Goal: Ask a question

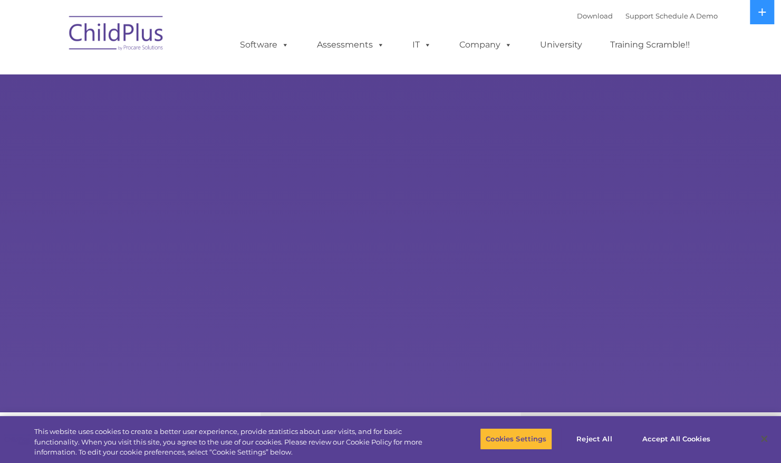
select select "MEDIUM"
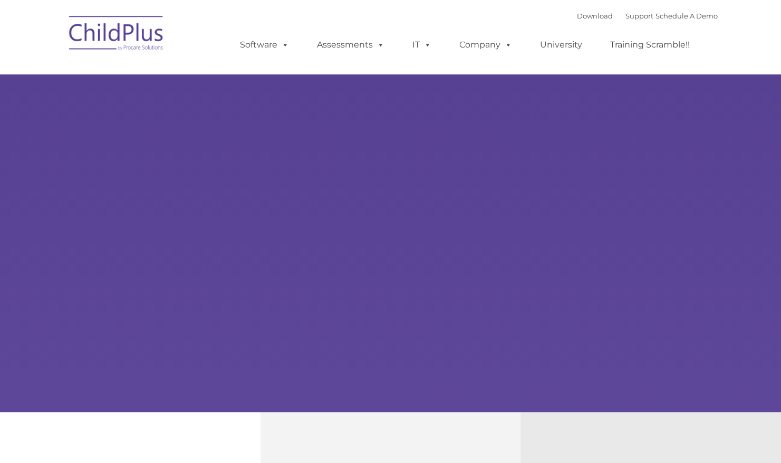
type input ""
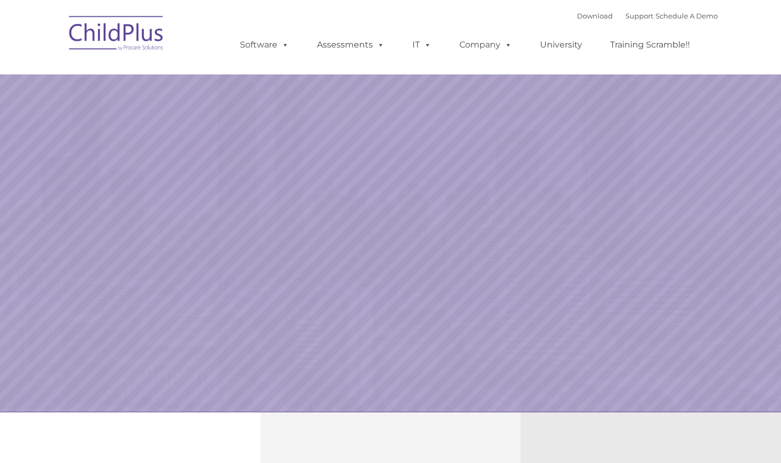
select select "MEDIUM"
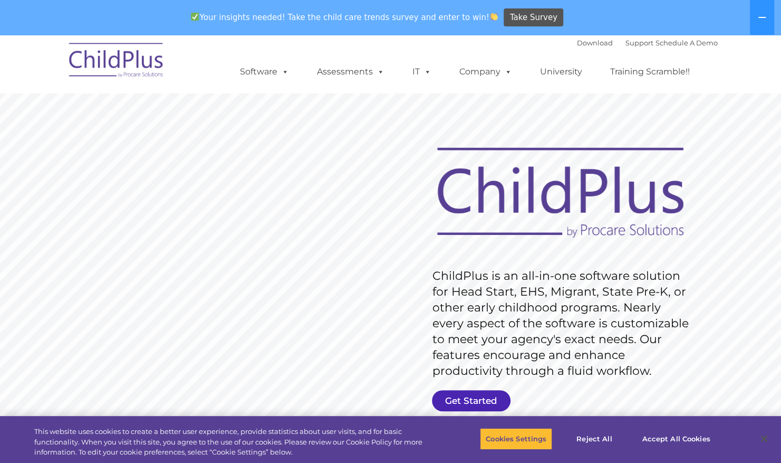
click at [468, 404] on link "Get Started" at bounding box center [471, 400] width 79 height 21
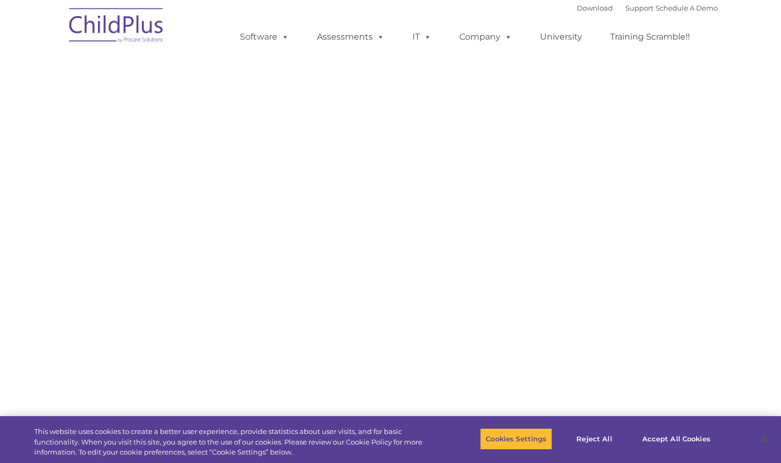
select select "MEDIUM"
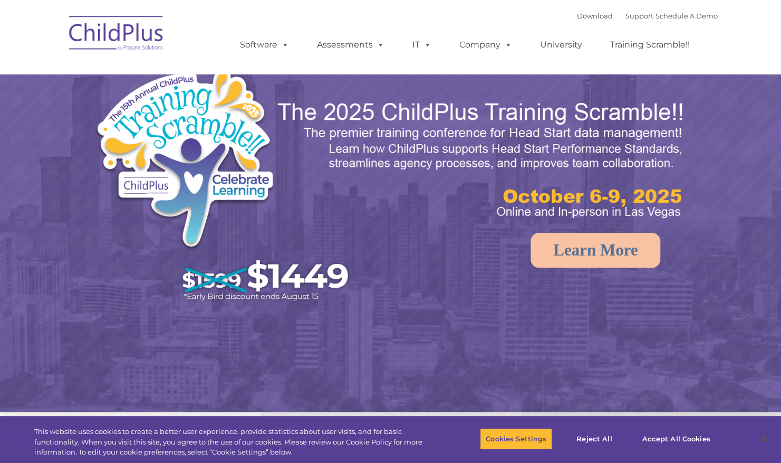
select select "MEDIUM"
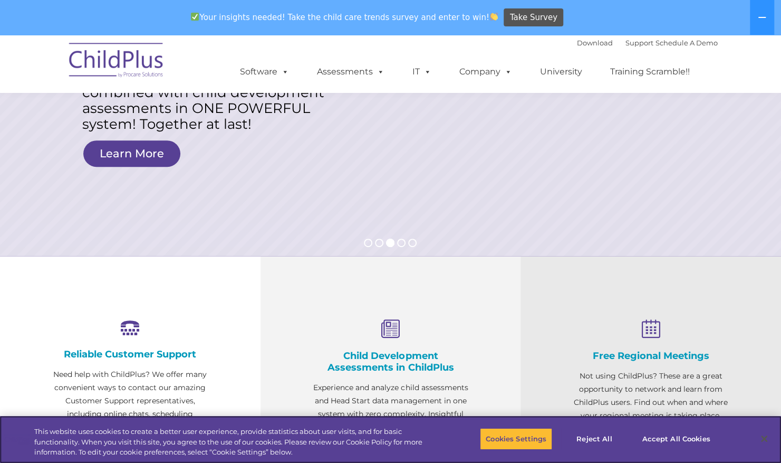
scroll to position [191, 0]
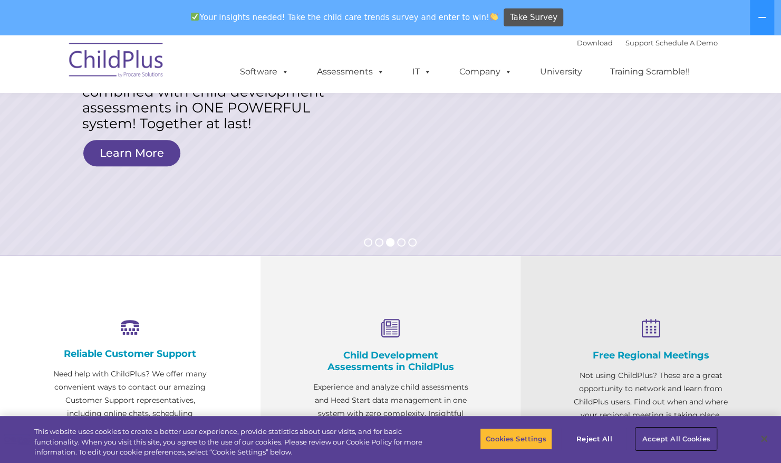
click at [646, 434] on button "Accept All Cookies" at bounding box center [676, 438] width 80 height 22
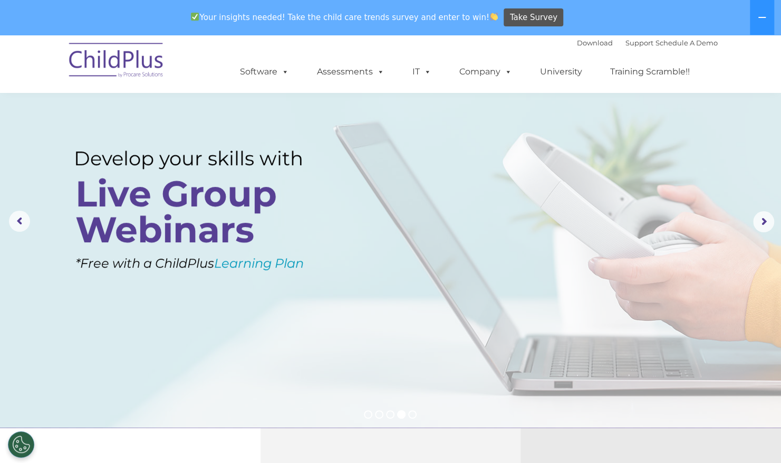
scroll to position [0, 0]
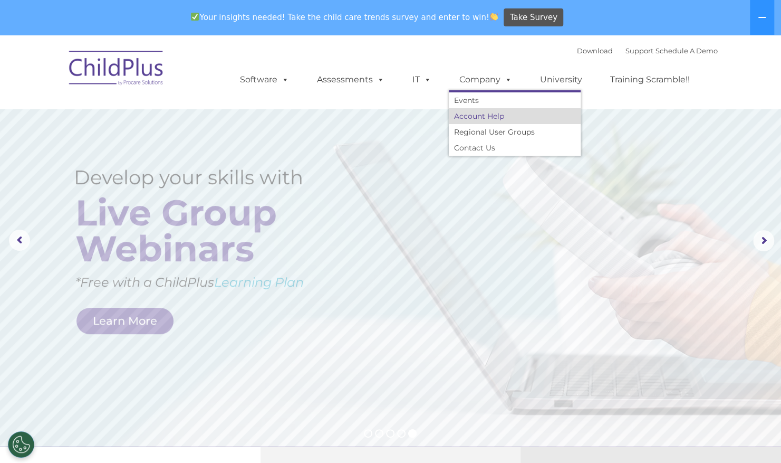
click at [485, 115] on link "Account Help" at bounding box center [515, 116] width 132 height 16
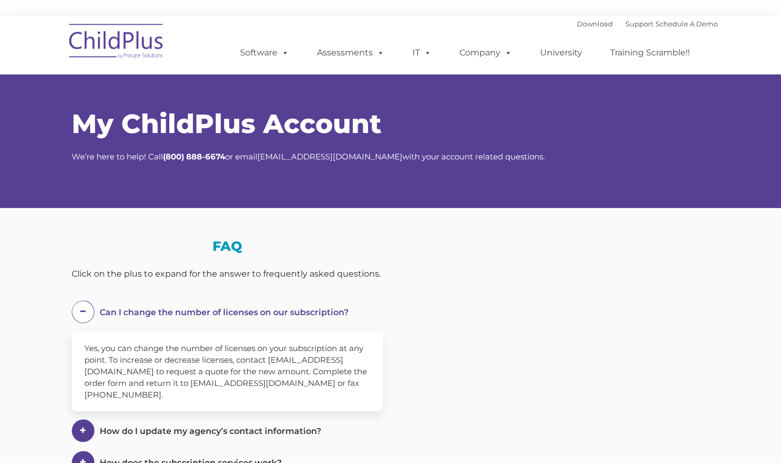
select select "MEDIUM"
